Goal: Transaction & Acquisition: Purchase product/service

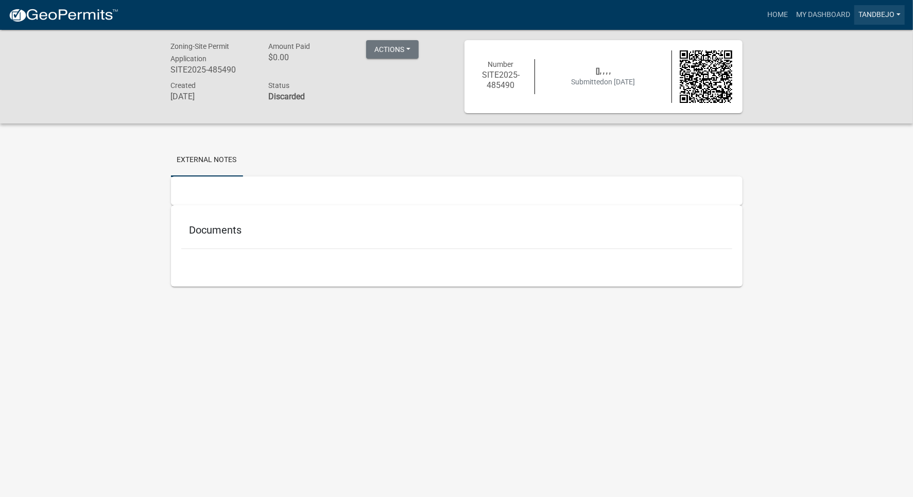
click at [890, 12] on link "Tandbejo" at bounding box center [879, 15] width 50 height 20
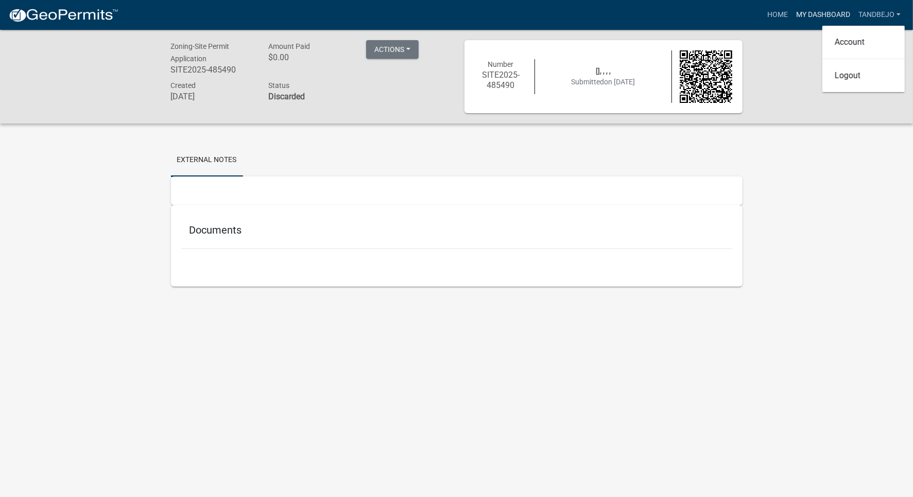
click at [817, 14] on link "My Dashboard" at bounding box center [823, 15] width 62 height 20
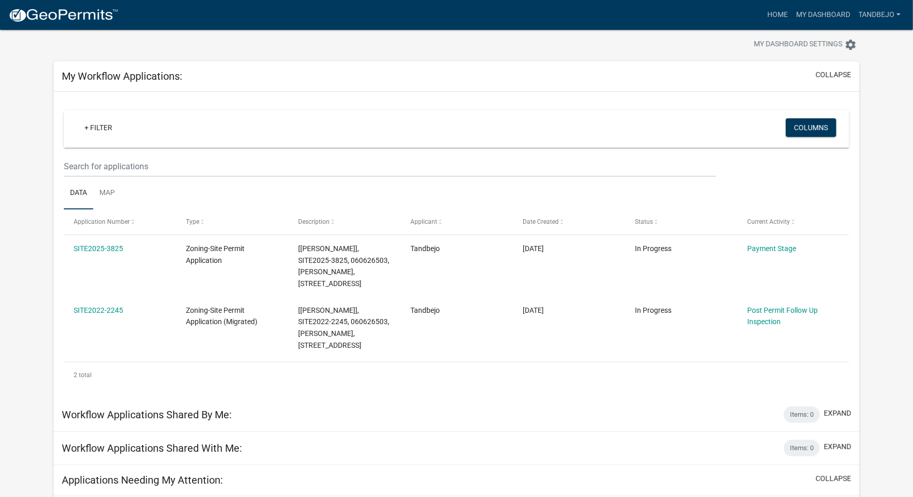
scroll to position [21, 0]
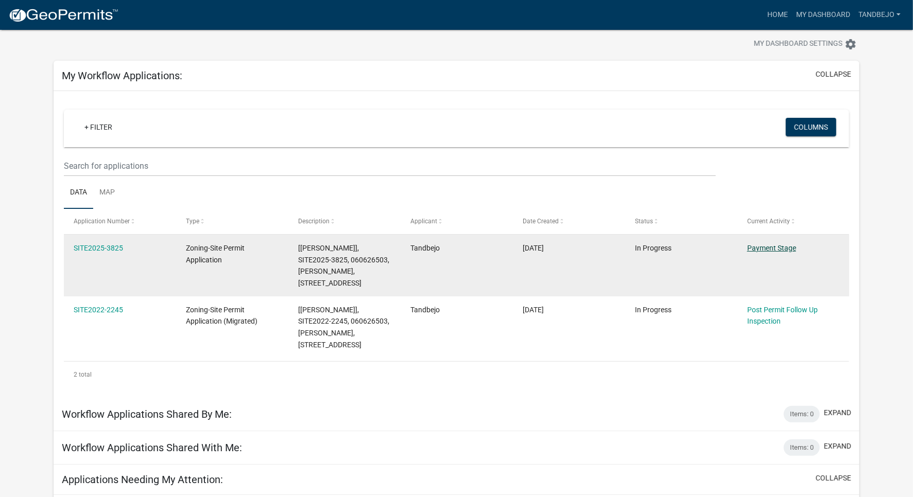
click at [782, 246] on link "Payment Stage" at bounding box center [771, 248] width 49 height 8
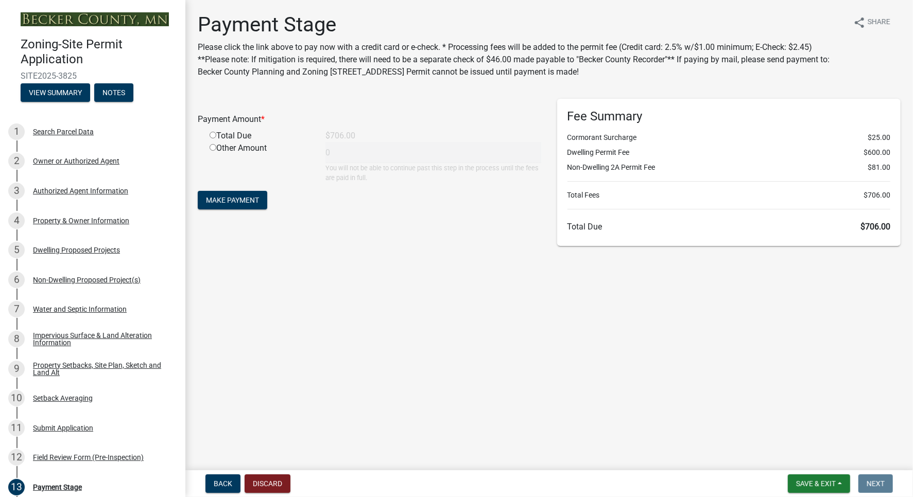
click at [238, 137] on div "Total Due" at bounding box center [260, 136] width 116 height 12
click at [213, 135] on input "radio" at bounding box center [213, 135] width 7 height 7
radio input "true"
type input "706"
click at [225, 202] on span "Make Payment" at bounding box center [232, 200] width 53 height 8
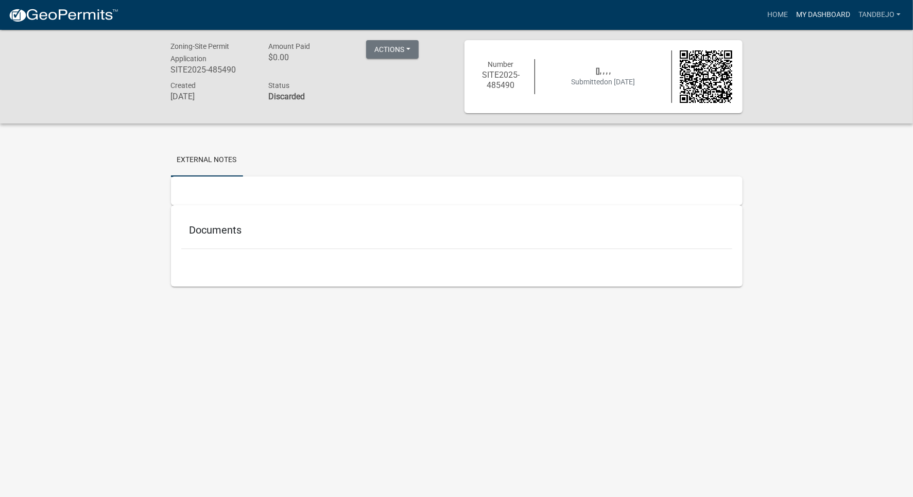
click at [823, 9] on link "My Dashboard" at bounding box center [823, 15] width 62 height 20
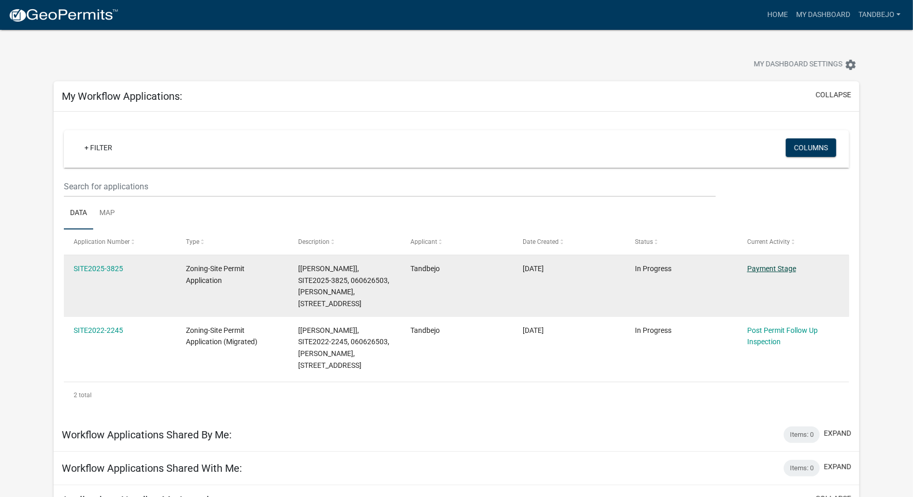
click at [769, 266] on link "Payment Stage" at bounding box center [771, 269] width 49 height 8
